Goal: Use online tool/utility: Utilize a website feature to perform a specific function

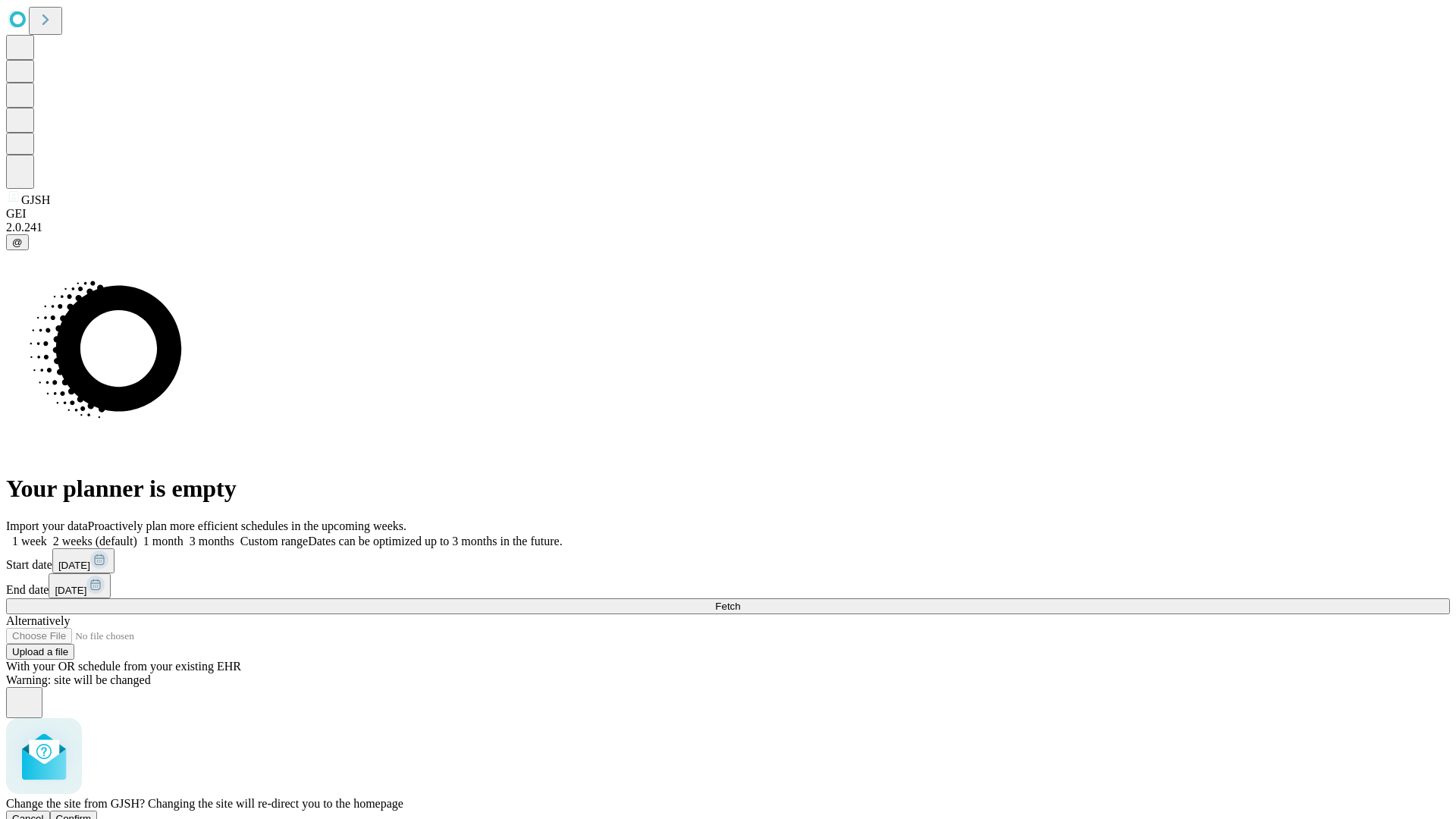
click at [92, 813] on span "Confirm" at bounding box center [74, 818] width 35 height 11
click at [184, 535] on label "1 month" at bounding box center [161, 541] width 46 height 13
click at [740, 601] on span "Fetch" at bounding box center [727, 606] width 25 height 11
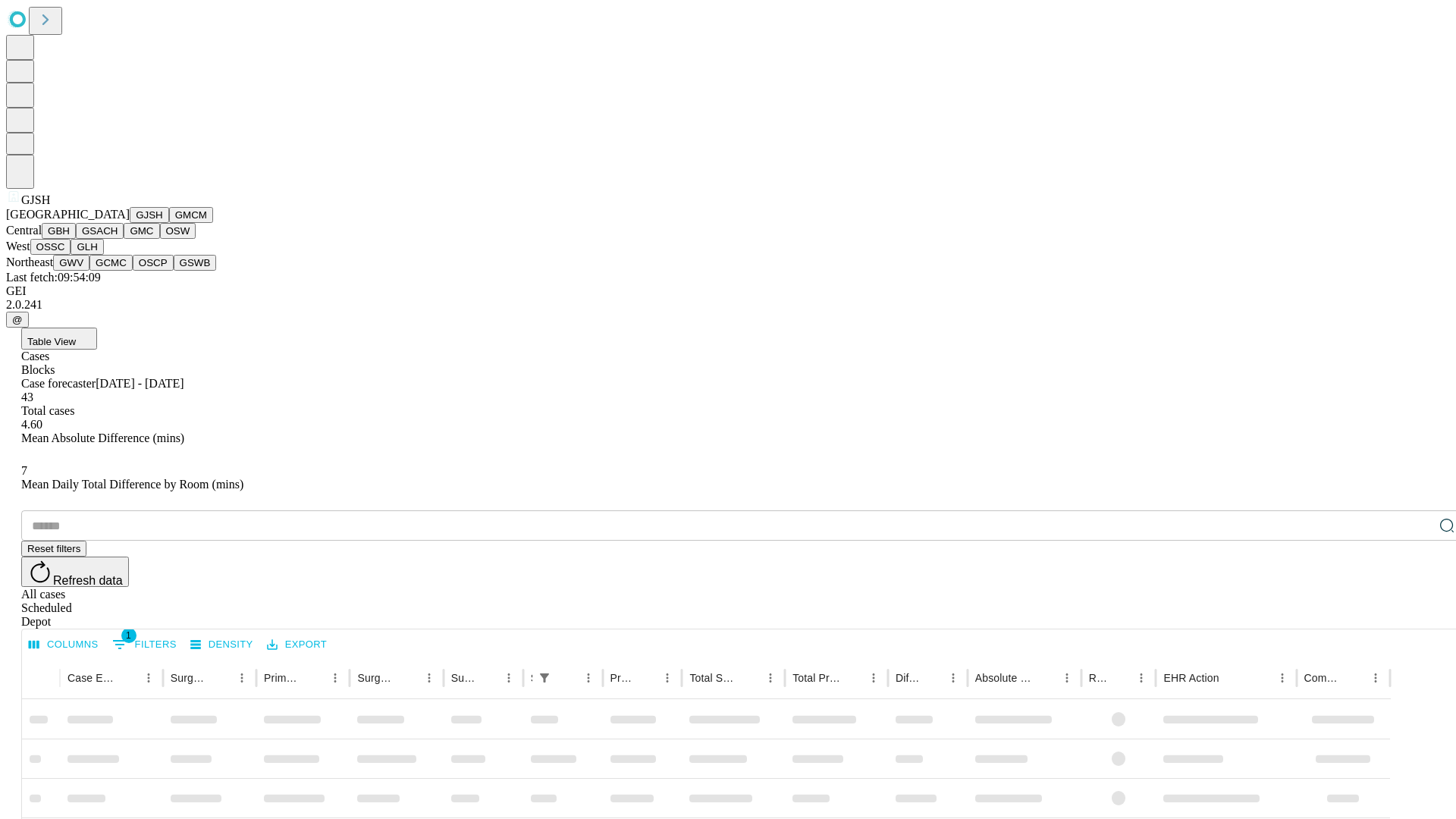
click at [169, 223] on button "GMCM" at bounding box center [191, 215] width 44 height 16
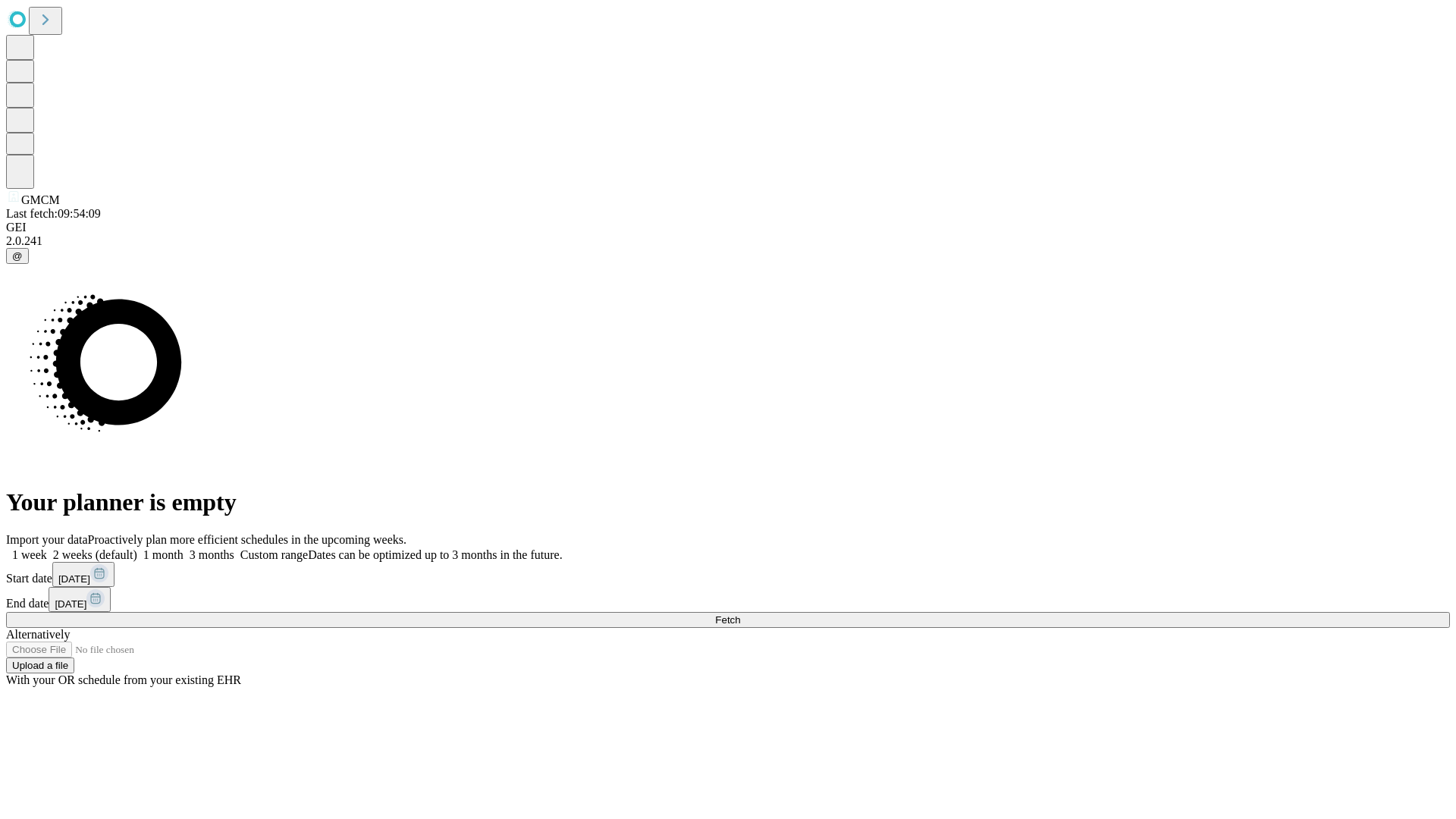
click at [184, 548] on label "1 month" at bounding box center [161, 554] width 46 height 13
click at [740, 614] on span "Fetch" at bounding box center [727, 620] width 25 height 11
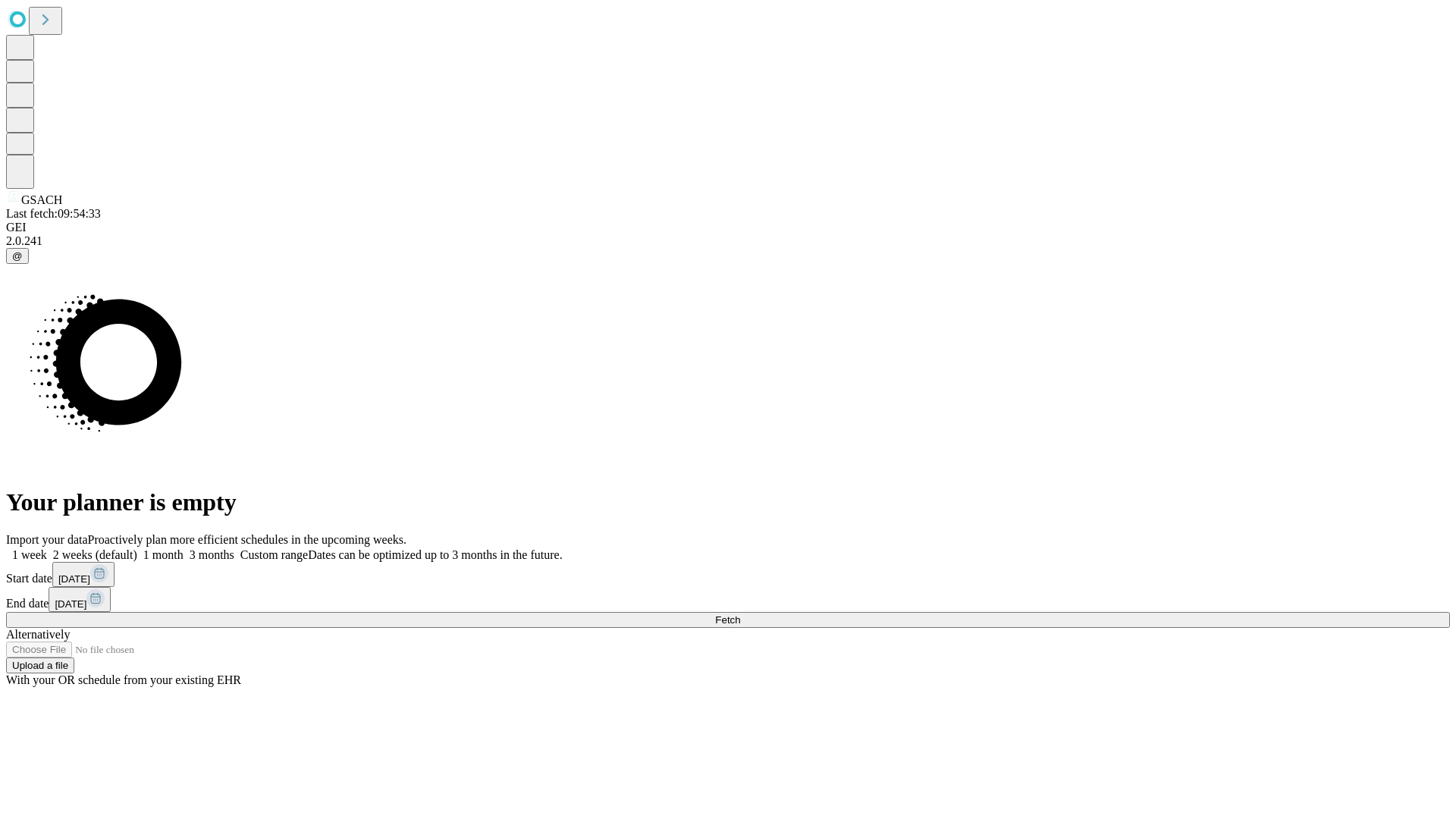
click at [184, 548] on label "1 month" at bounding box center [161, 554] width 46 height 13
click at [740, 614] on span "Fetch" at bounding box center [727, 620] width 25 height 11
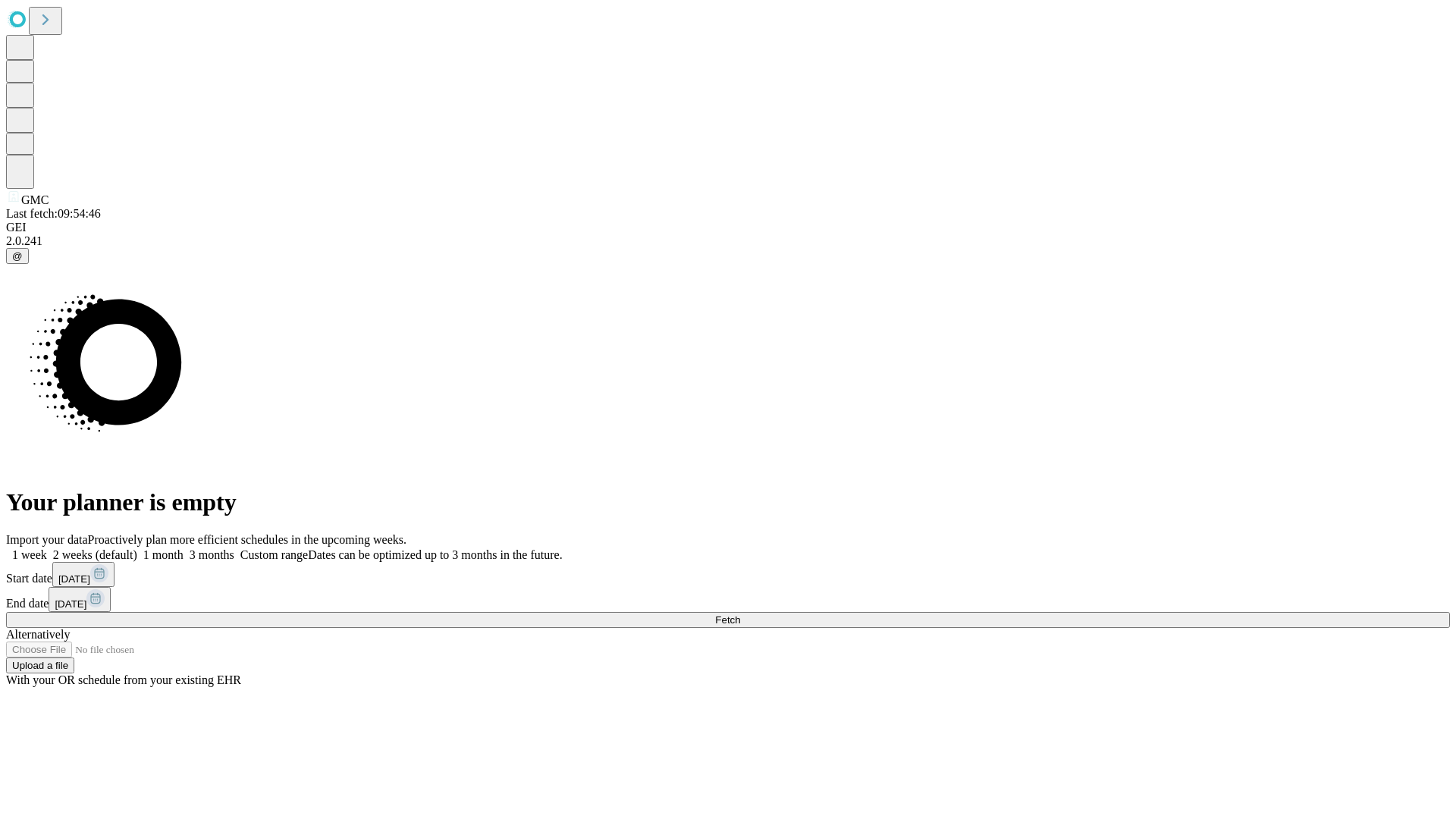
click at [184, 548] on label "1 month" at bounding box center [161, 554] width 46 height 13
click at [740, 614] on span "Fetch" at bounding box center [727, 620] width 25 height 11
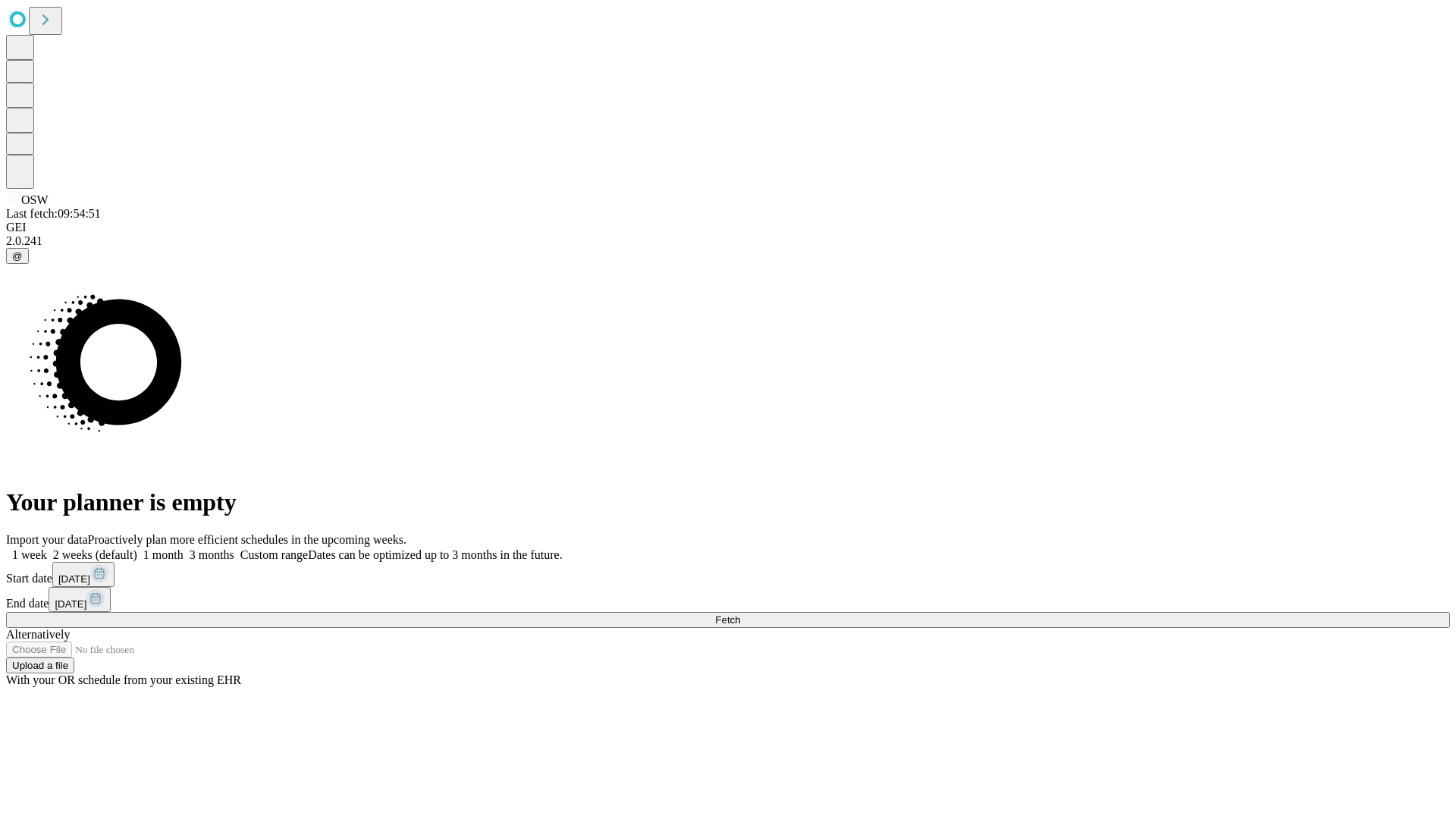
click at [740, 614] on span "Fetch" at bounding box center [727, 620] width 25 height 11
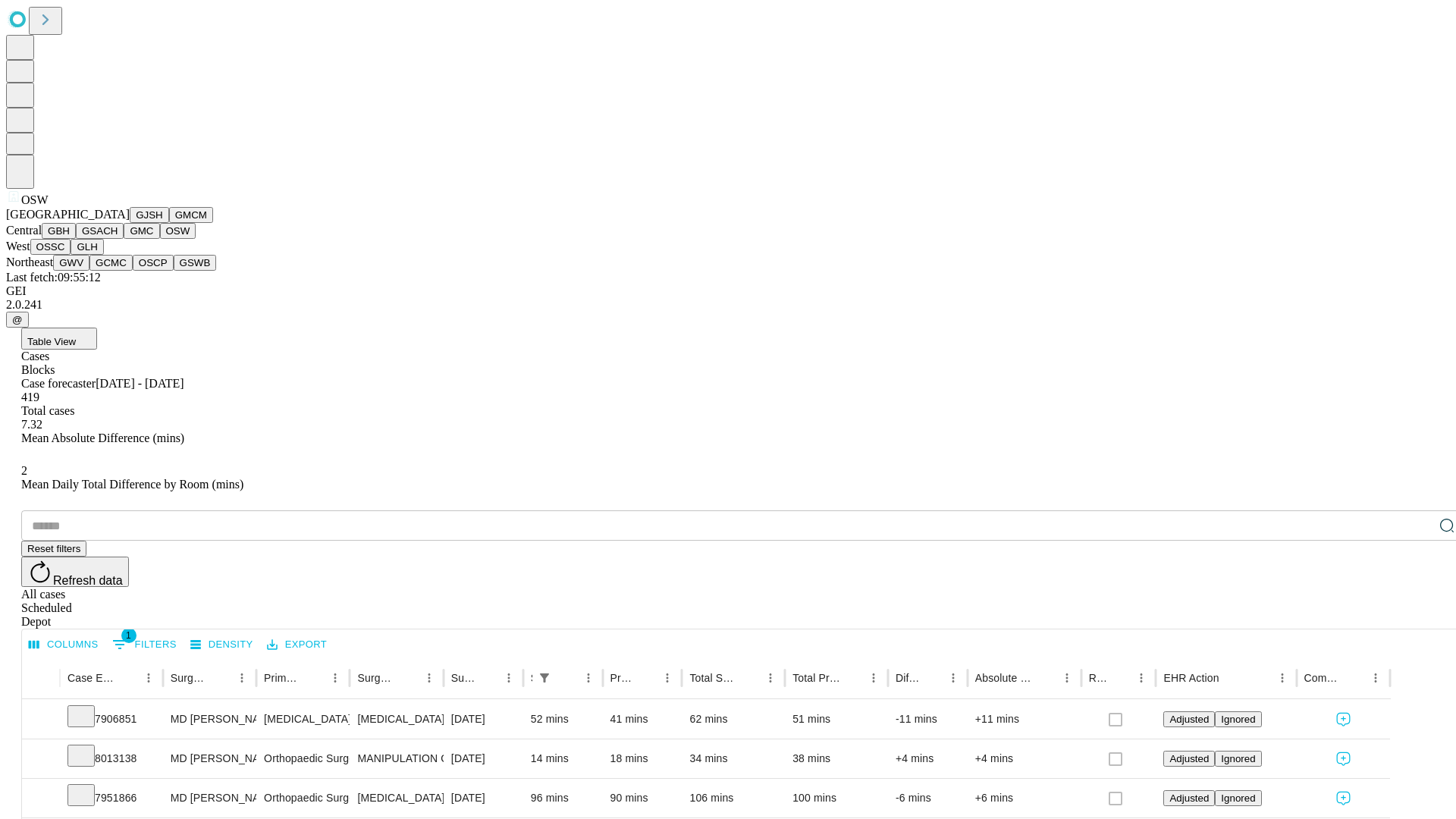
click at [71, 255] on button "OSSC" at bounding box center [50, 247] width 41 height 16
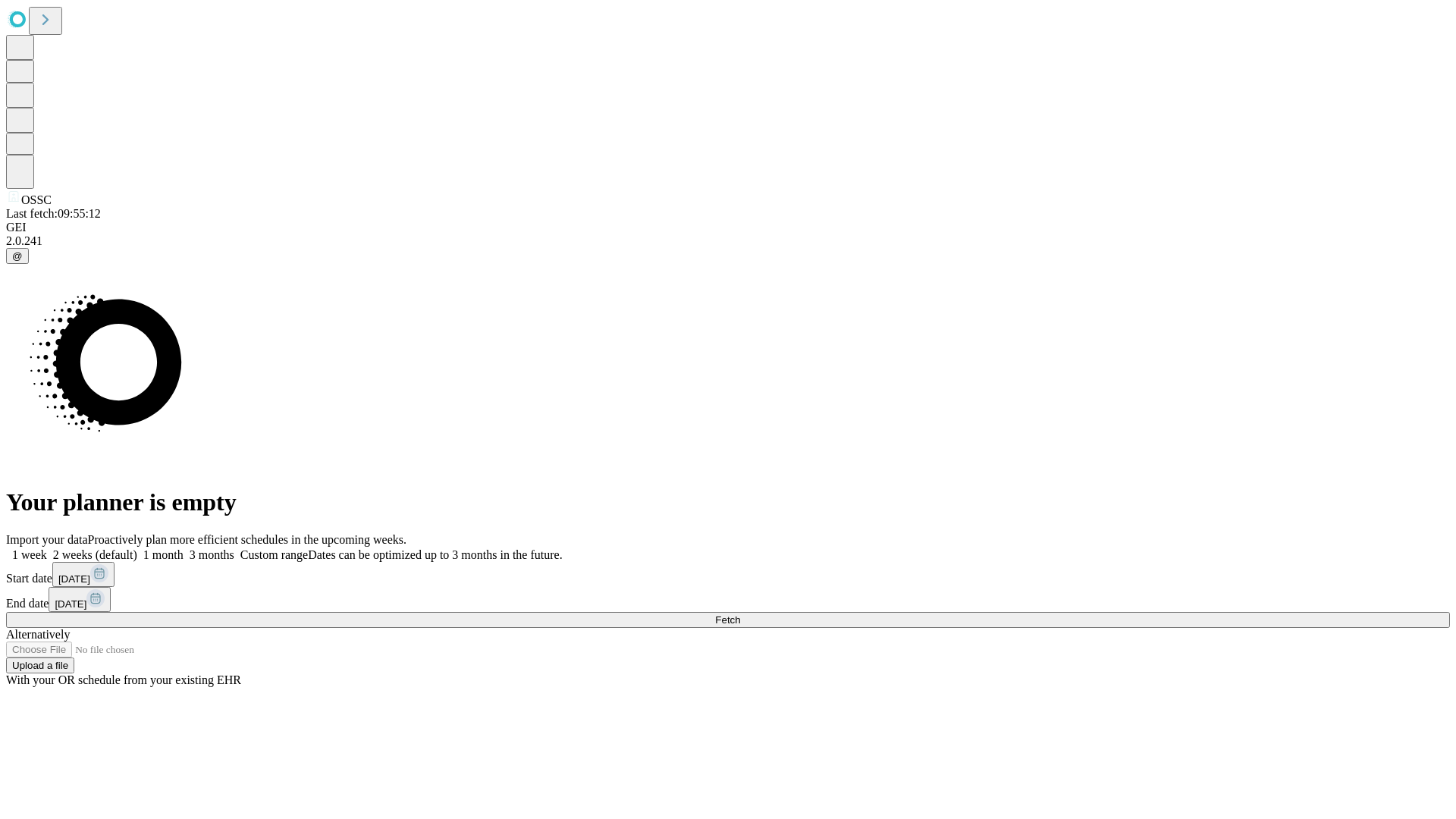
click at [184, 548] on label "1 month" at bounding box center [161, 554] width 46 height 13
click at [740, 614] on span "Fetch" at bounding box center [727, 620] width 25 height 11
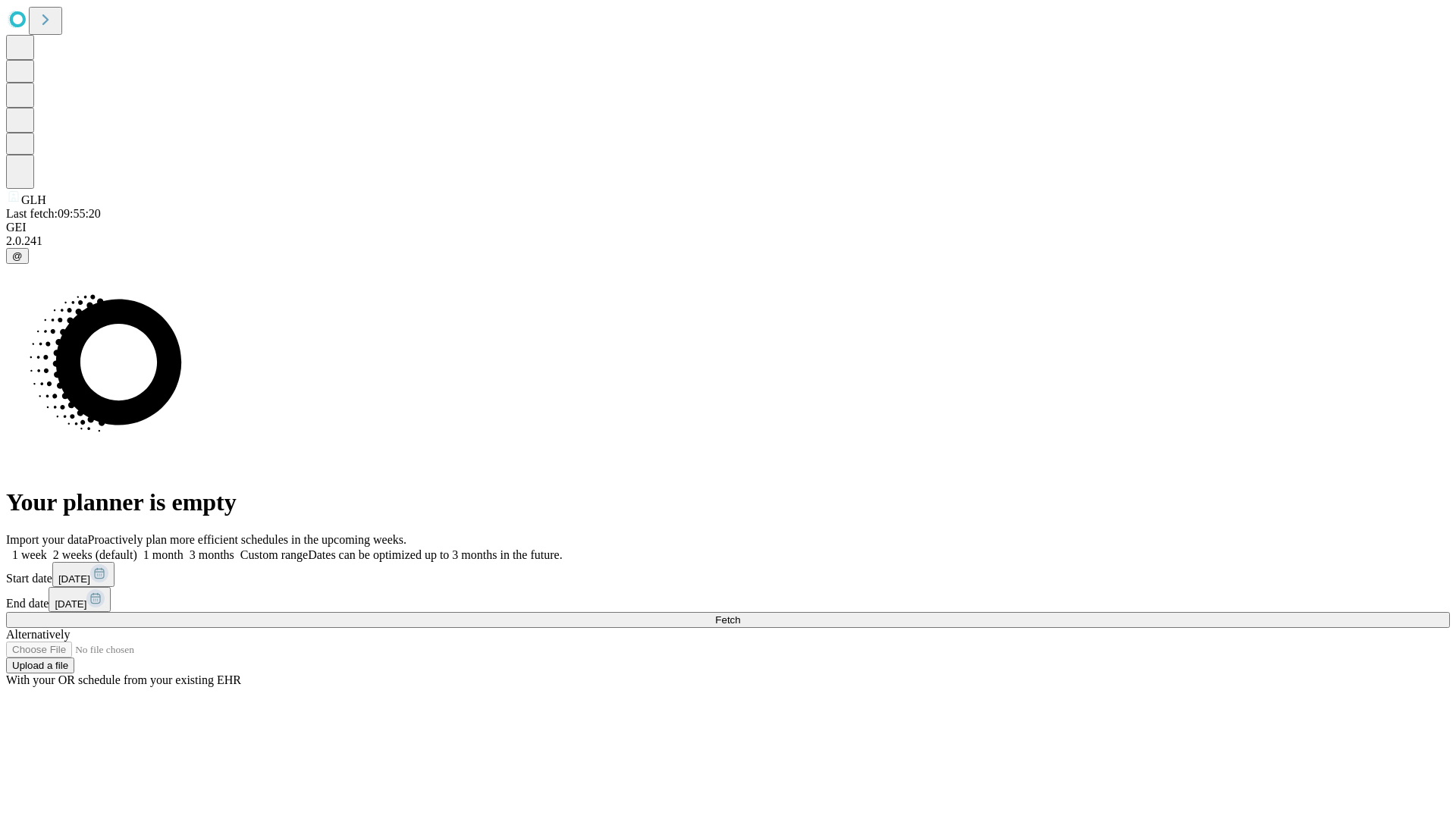
click at [184, 548] on label "1 month" at bounding box center [161, 554] width 46 height 13
click at [740, 614] on span "Fetch" at bounding box center [727, 620] width 25 height 11
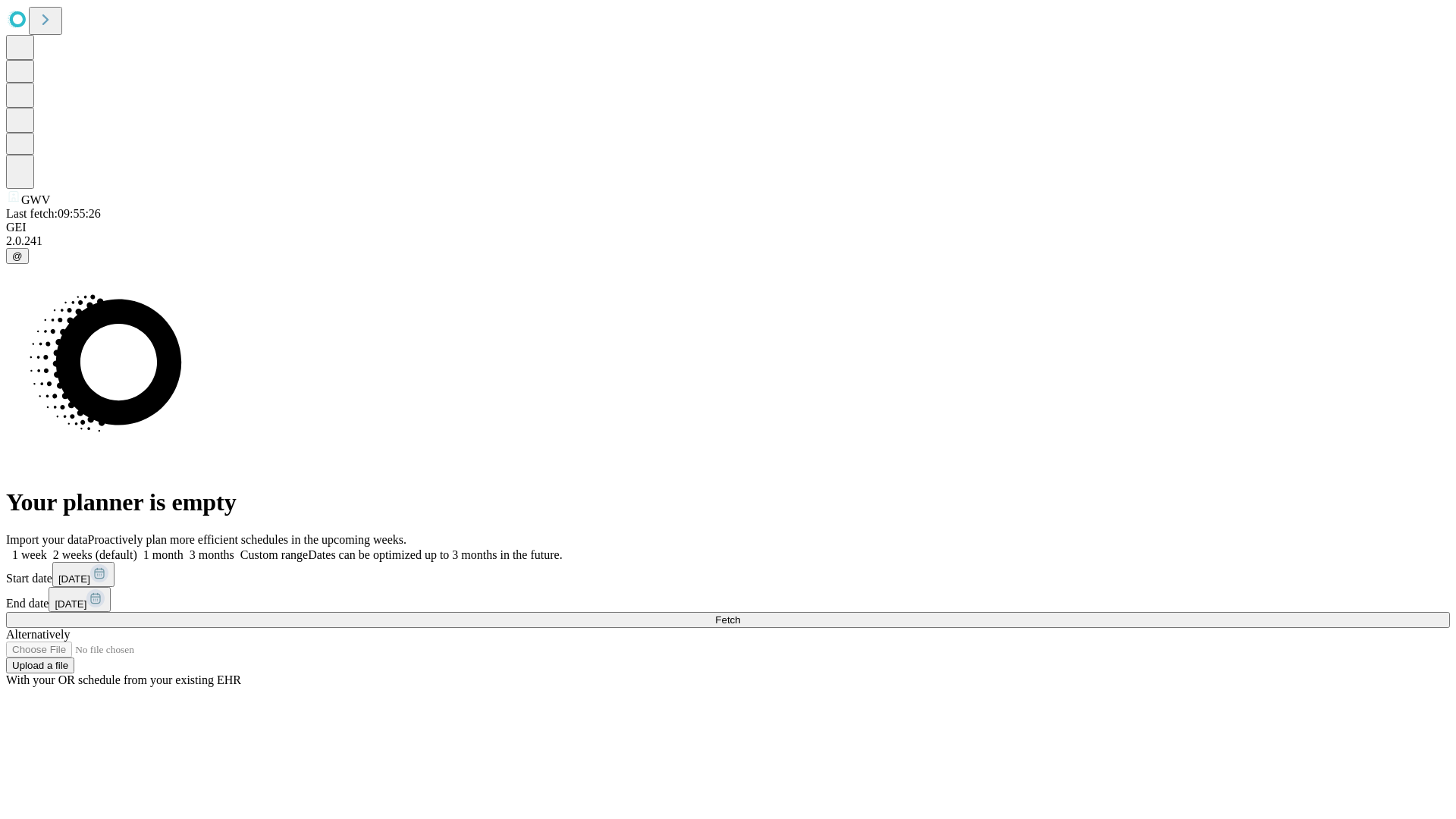
click at [740, 614] on span "Fetch" at bounding box center [727, 620] width 25 height 11
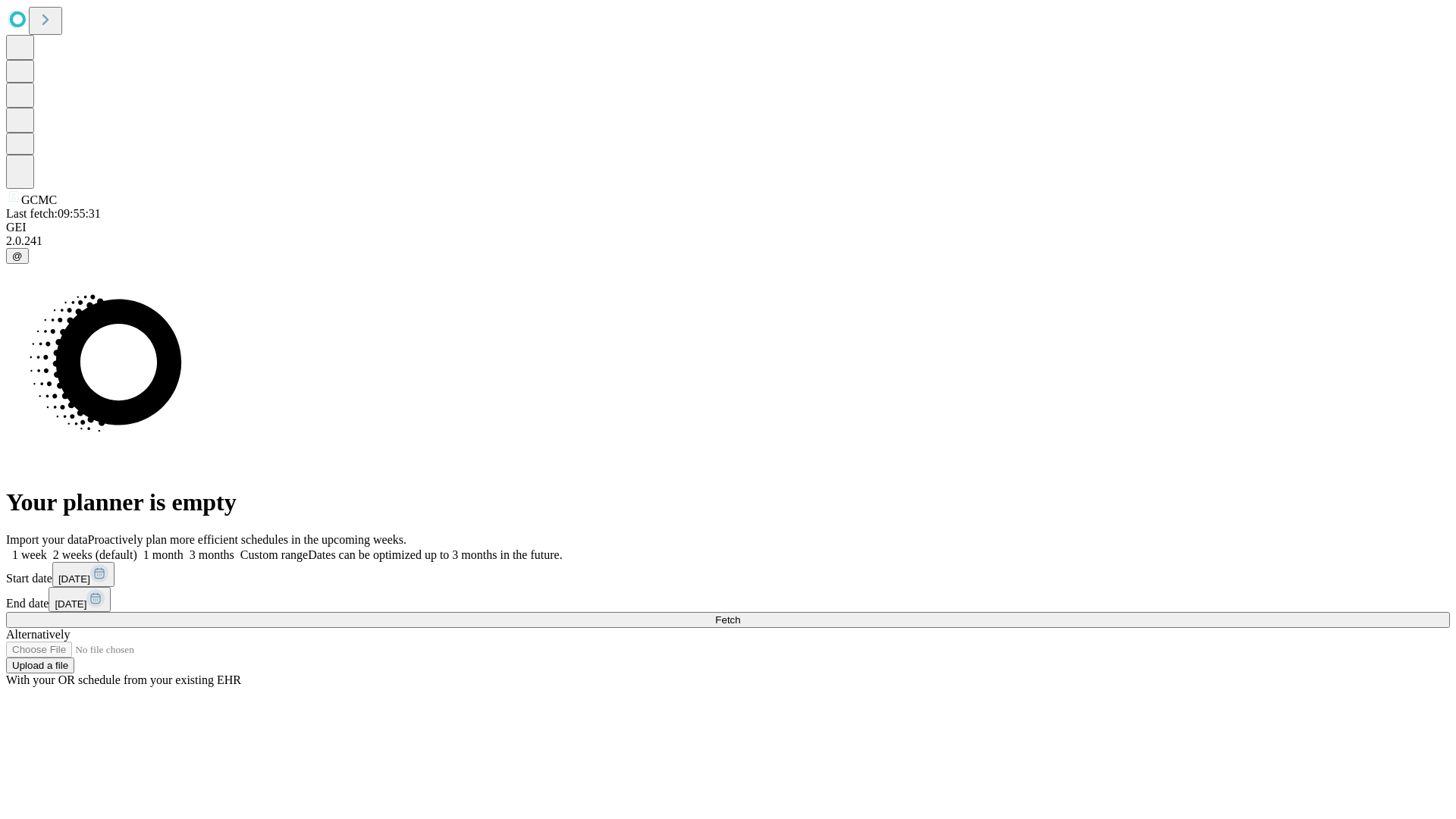
click at [184, 548] on label "1 month" at bounding box center [161, 554] width 46 height 13
click at [740, 614] on span "Fetch" at bounding box center [727, 620] width 25 height 11
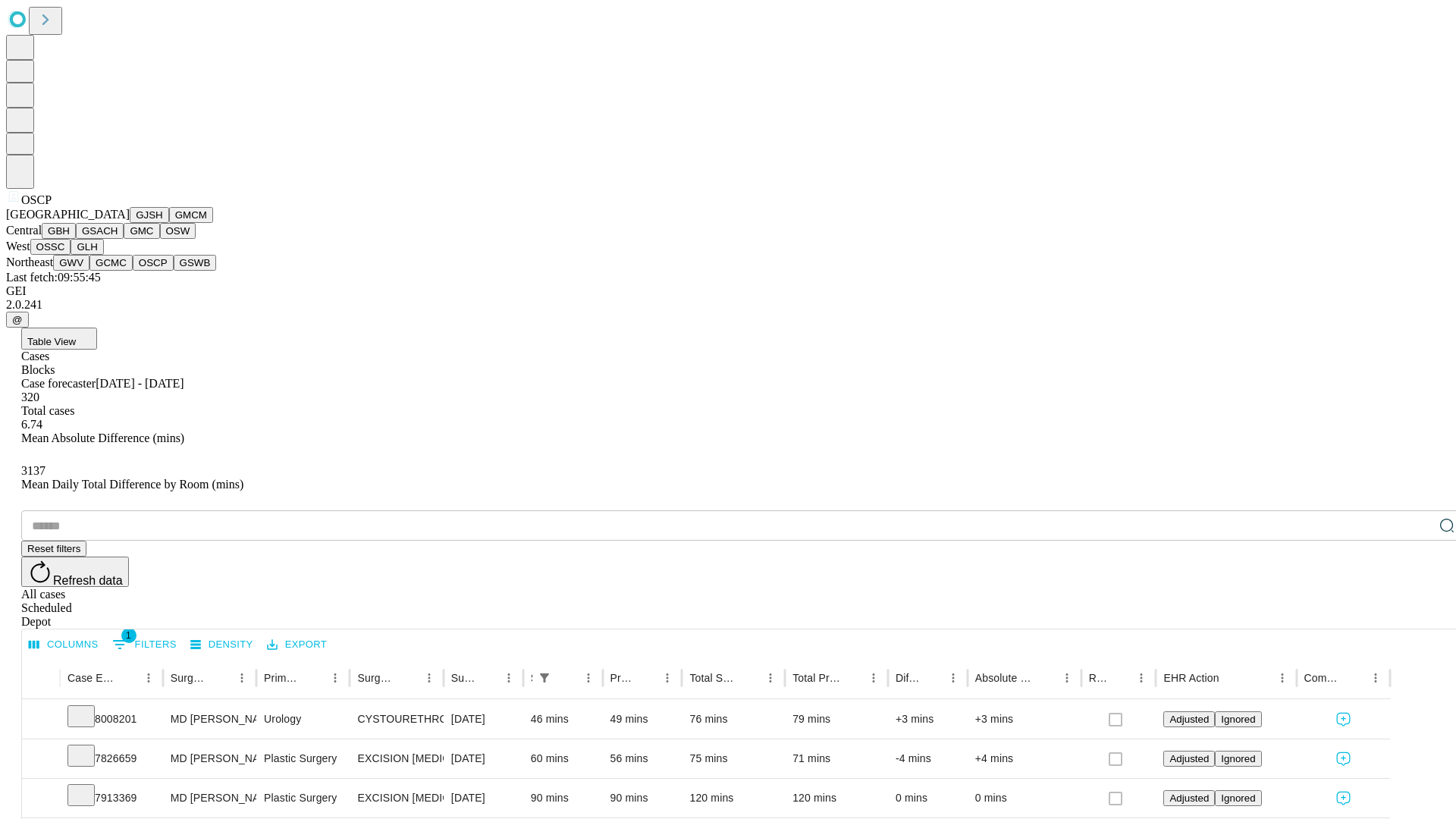
click at [174, 271] on button "GSWB" at bounding box center [195, 263] width 43 height 16
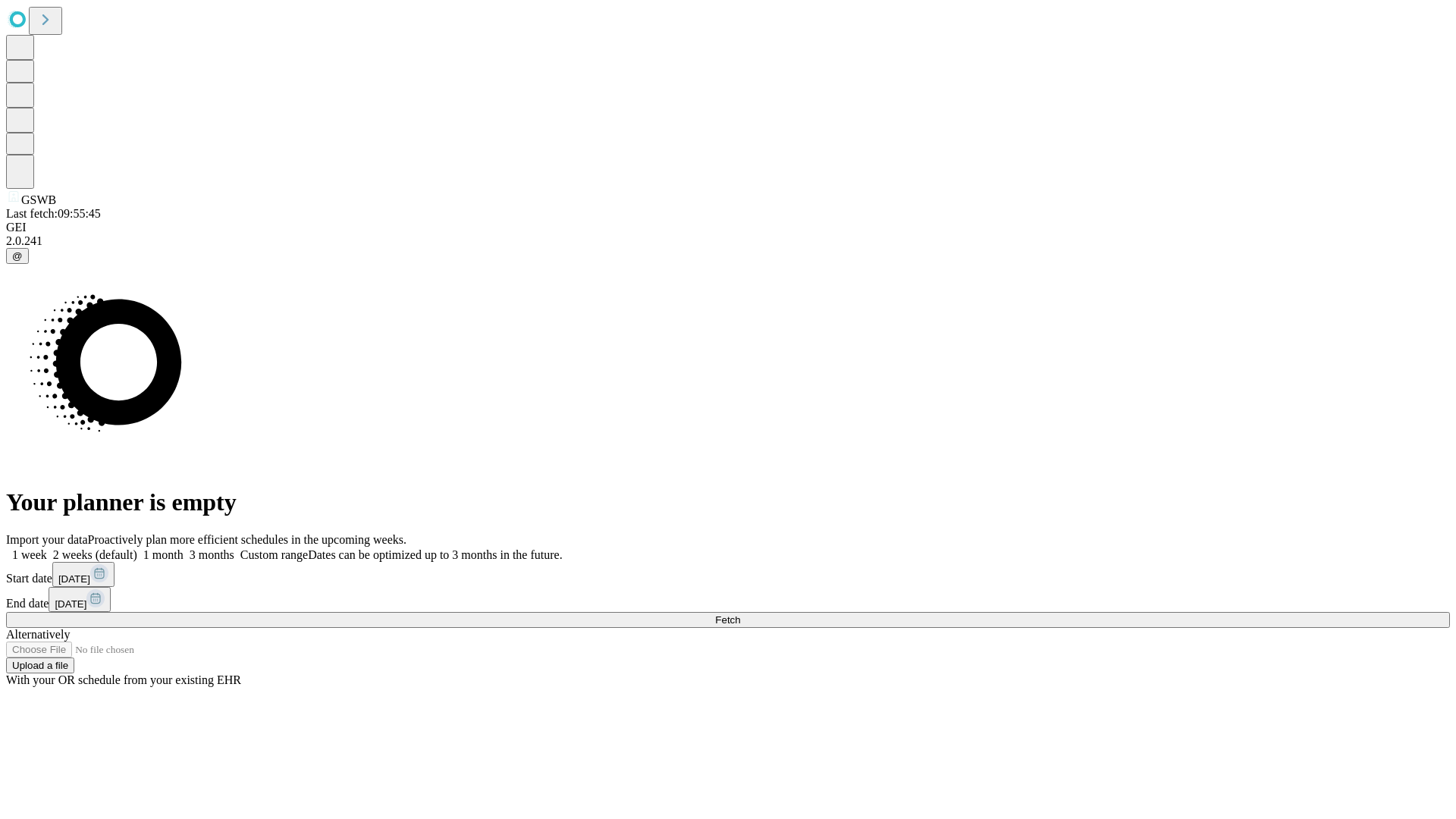
click at [184, 548] on label "1 month" at bounding box center [161, 554] width 46 height 13
click at [740, 614] on span "Fetch" at bounding box center [727, 620] width 25 height 11
